Goal: Information Seeking & Learning: Check status

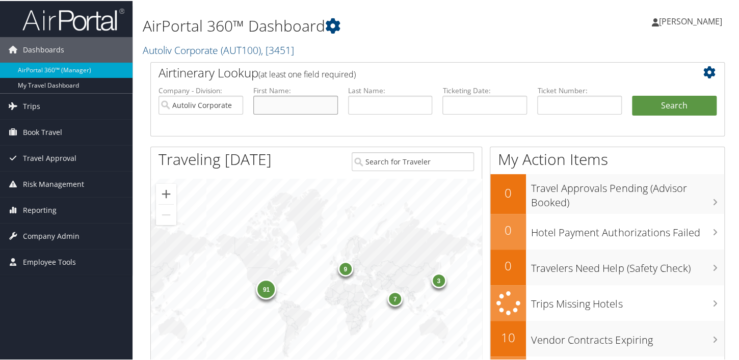
click at [280, 96] on input "text" at bounding box center [295, 104] width 85 height 19
type input "Tsukasa"
click at [684, 101] on button "Search" at bounding box center [674, 105] width 85 height 20
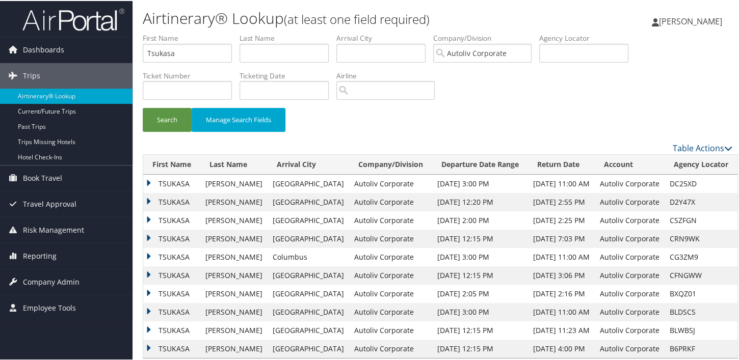
click at [150, 182] on td "TSUKASA" at bounding box center [171, 183] width 57 height 18
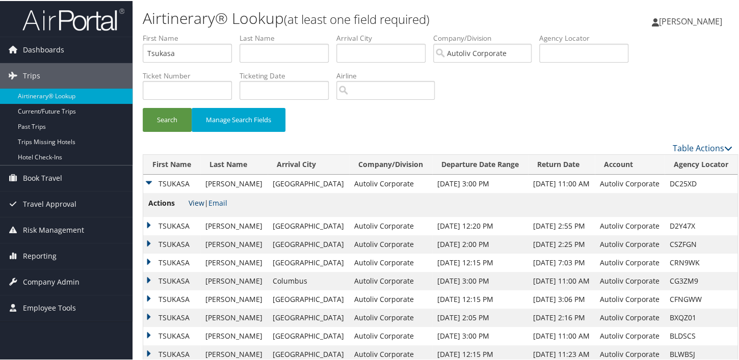
click at [195, 202] on link "View" at bounding box center [197, 202] width 16 height 10
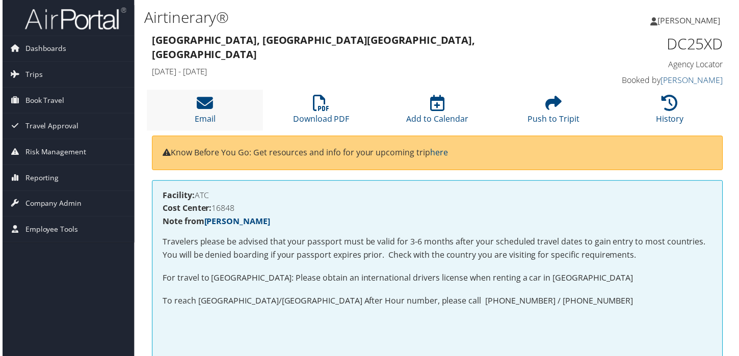
drag, startPoint x: 0, startPoint y: 0, endPoint x: 257, endPoint y: 111, distance: 280.4
click at [257, 111] on li "Email" at bounding box center [203, 110] width 117 height 41
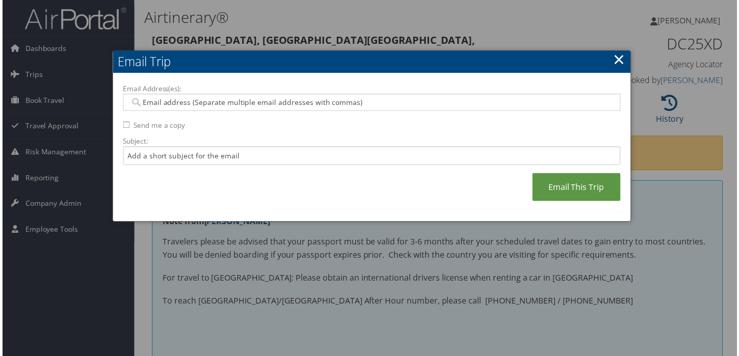
click at [617, 67] on link "×" at bounding box center [621, 59] width 12 height 20
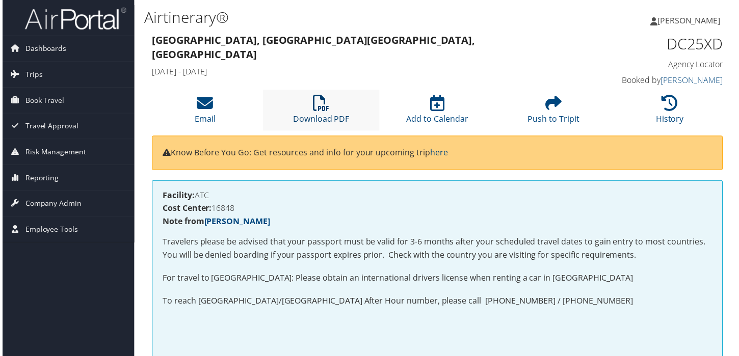
click at [327, 116] on link "Download PDF" at bounding box center [321, 113] width 57 height 24
